Goal: Check status: Check status

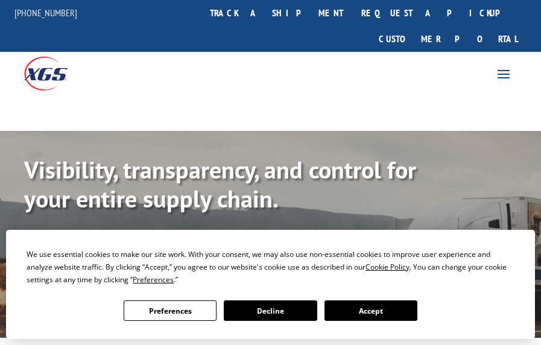
click at [385, 313] on button "Accept" at bounding box center [371, 310] width 93 height 21
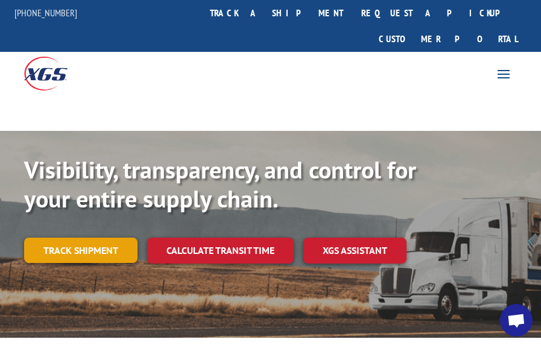
click at [90, 238] on link "Track shipment" at bounding box center [80, 250] width 113 height 25
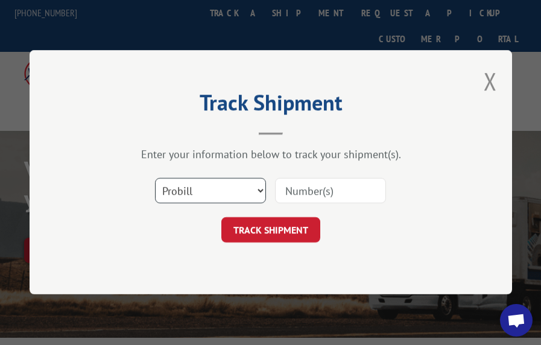
click at [209, 184] on select "Select category... Probill BOL PO" at bounding box center [210, 191] width 111 height 25
select select "po"
click at [155, 179] on select "Select category... Probill BOL PO" at bounding box center [210, 191] width 111 height 25
click at [314, 200] on input at bounding box center [330, 191] width 111 height 25
type input "36502847"
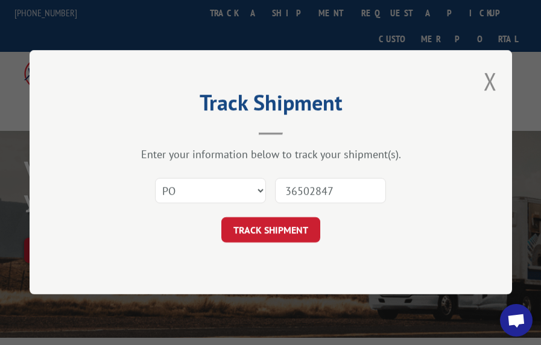
click at [221, 218] on button "TRACK SHIPMENT" at bounding box center [270, 230] width 99 height 25
